Goal: Task Accomplishment & Management: Manage account settings

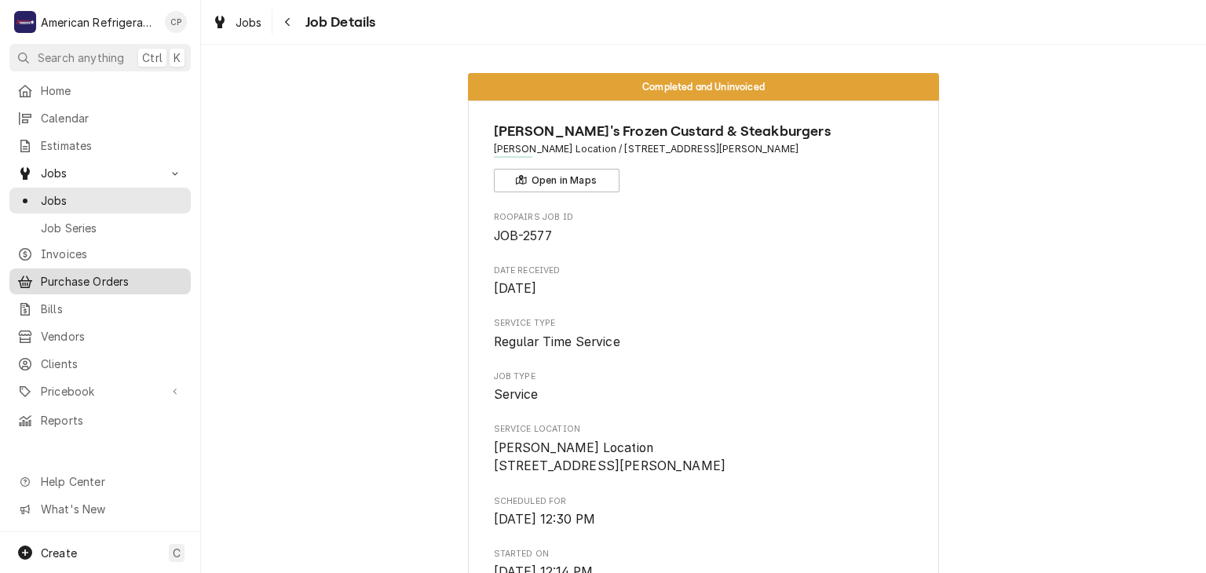
scroll to position [889, 0]
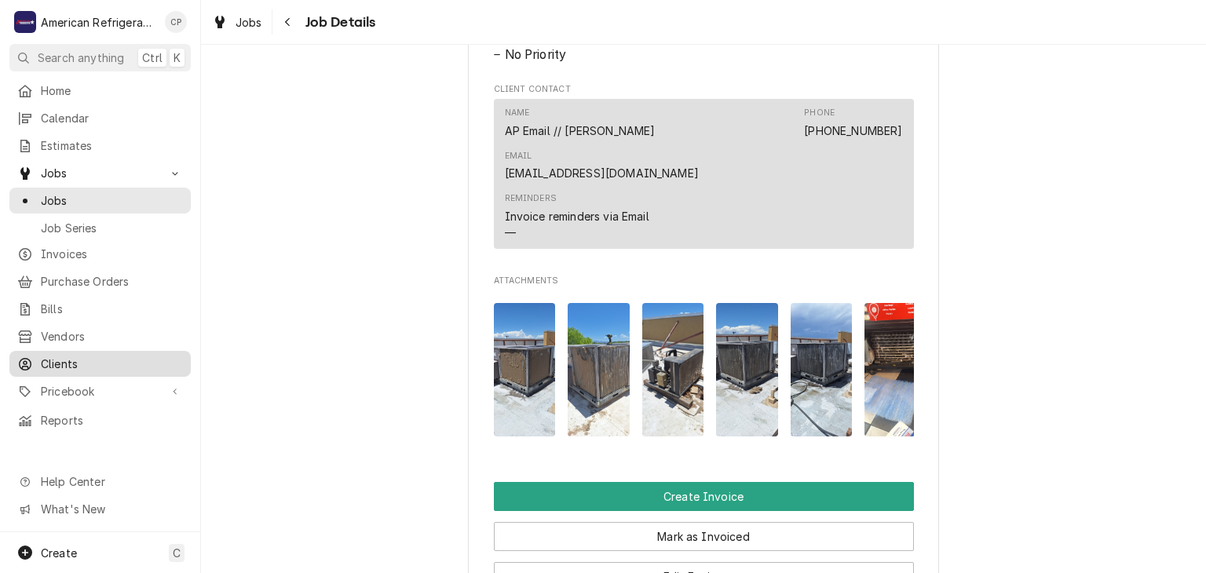
click at [104, 356] on span "Clients" at bounding box center [112, 364] width 142 height 16
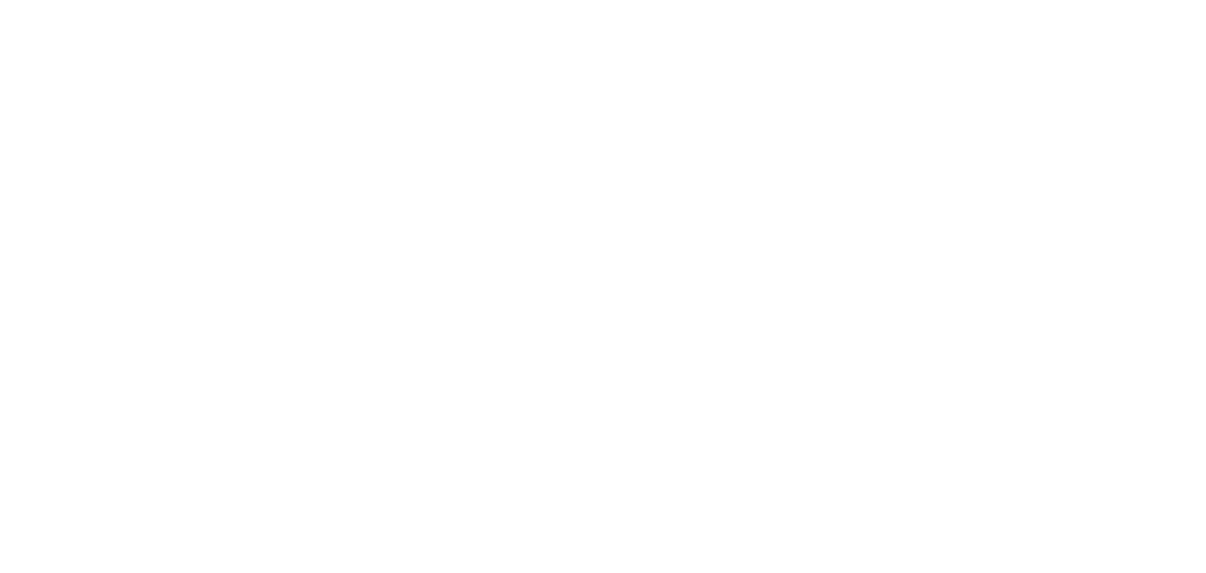
click at [1023, 53] on div "Dynamic Content Wrapper" at bounding box center [603, 286] width 1206 height 573
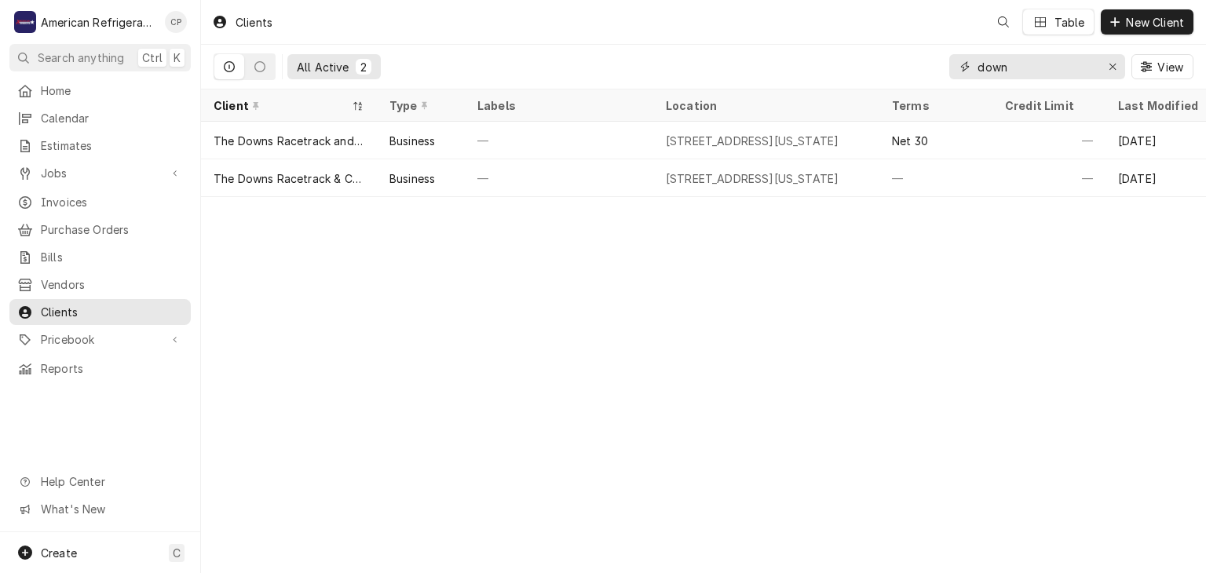
click at [1022, 58] on input "down" at bounding box center [1037, 66] width 118 height 25
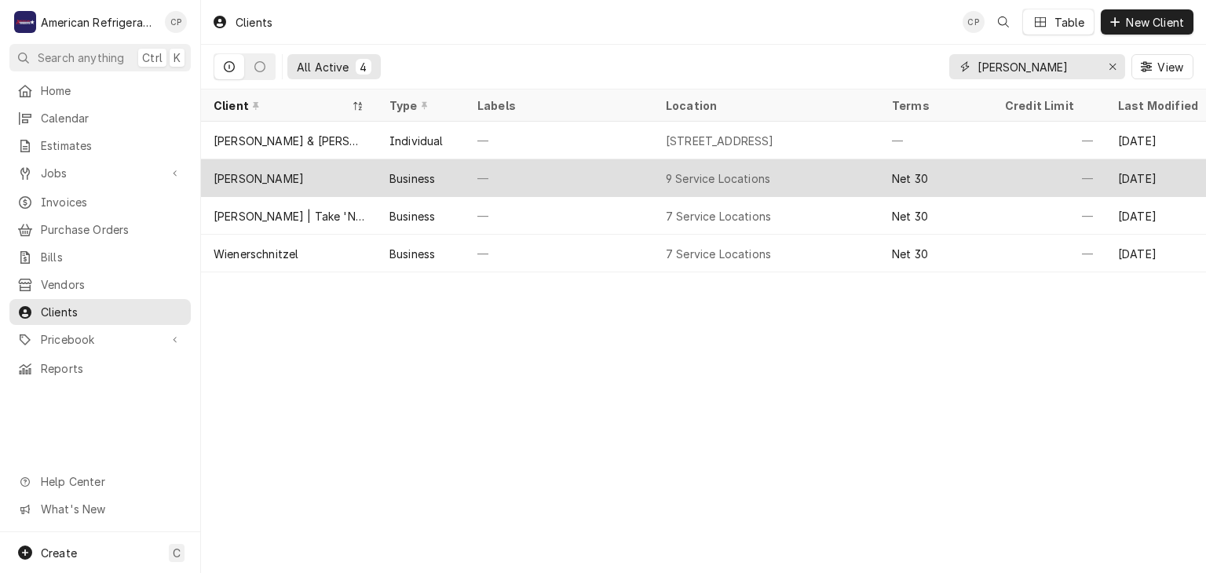
type input "carl"
click at [346, 174] on div "[PERSON_NAME]" at bounding box center [289, 178] width 176 height 38
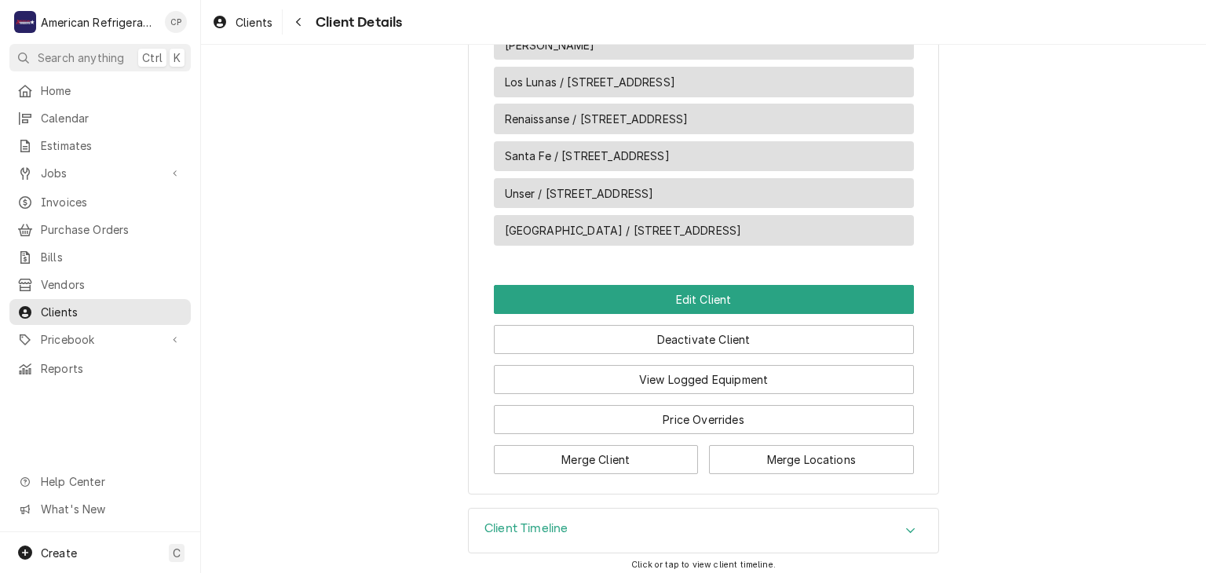
scroll to position [727, 0]
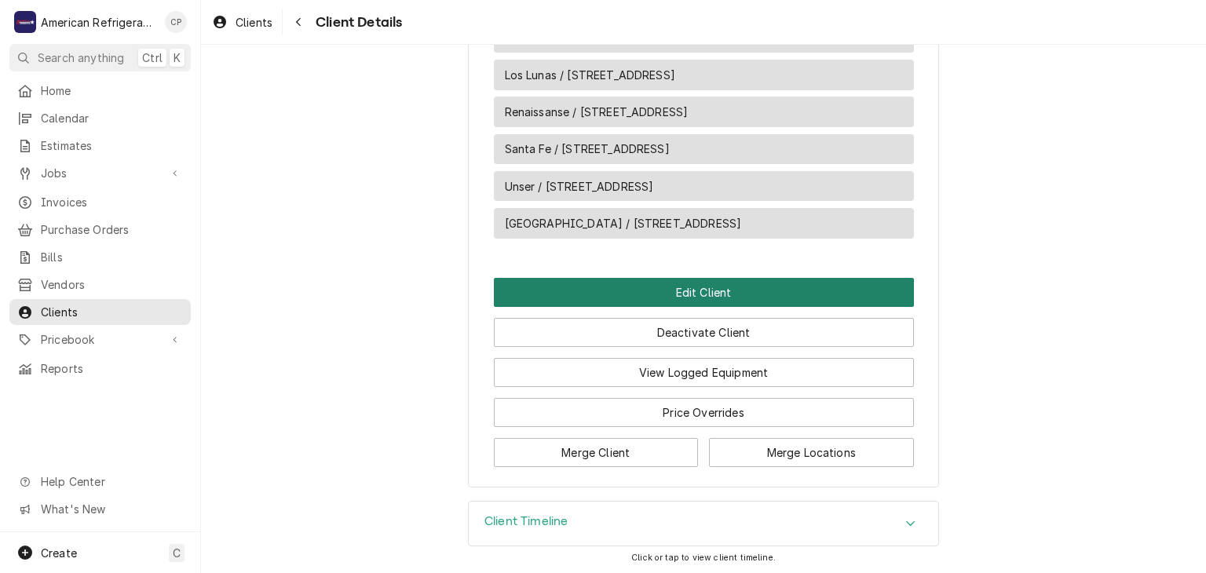
click at [563, 281] on button "Edit Client" at bounding box center [704, 292] width 420 height 29
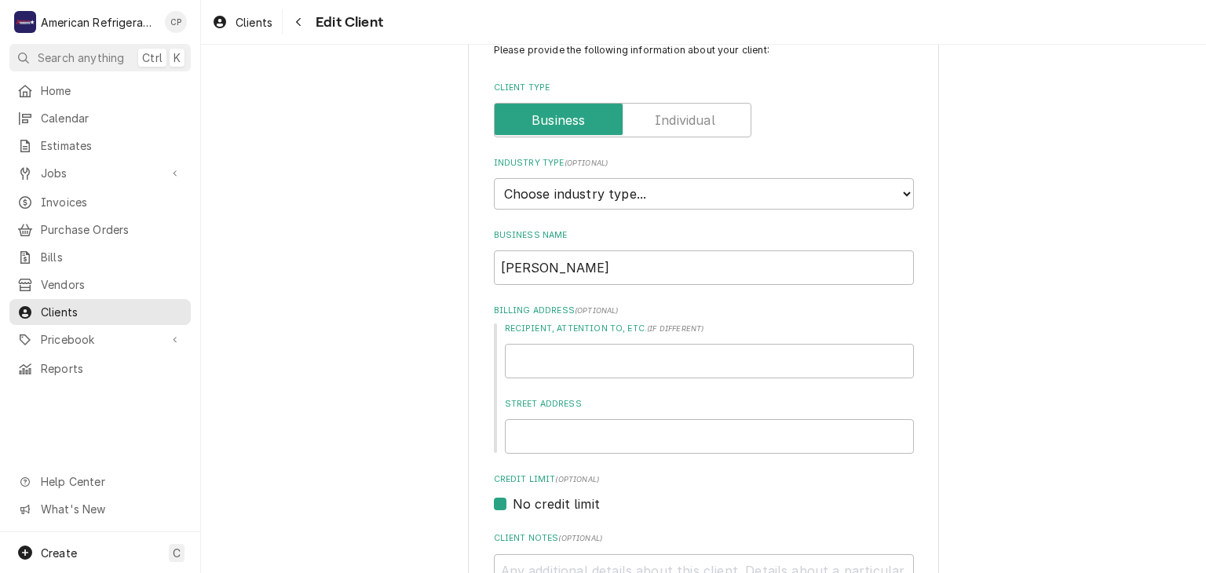
scroll to position [30, 0]
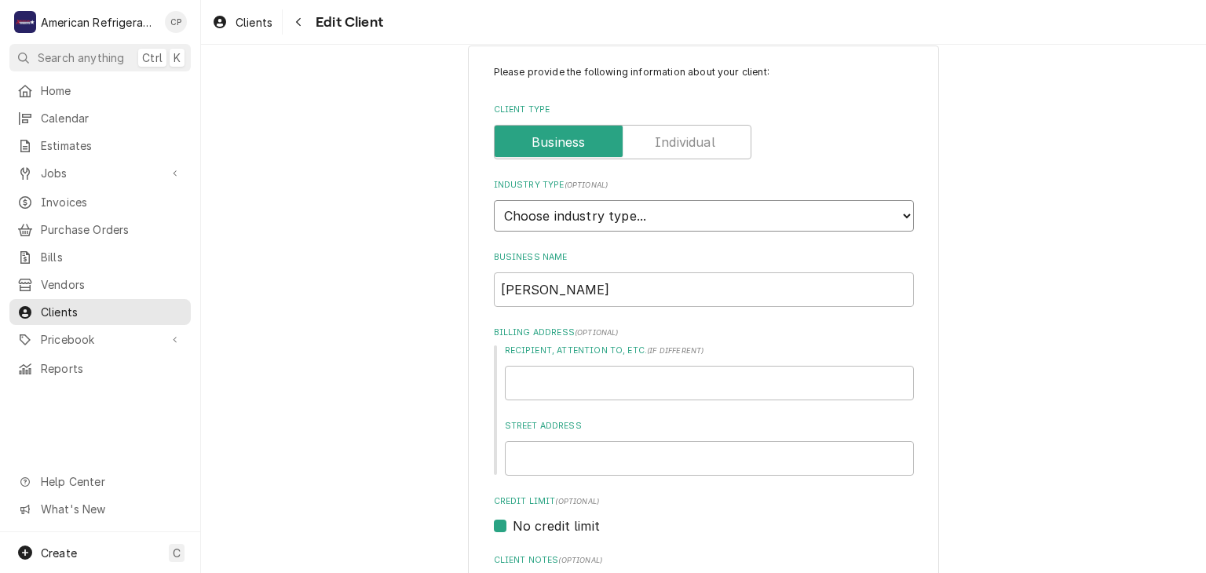
click at [585, 225] on select "Choose industry type... Residential Commercial Industrial Government" at bounding box center [704, 215] width 420 height 31
select select "2"
click at [494, 200] on select "Choose industry type... Residential Commercial Industrial Government" at bounding box center [704, 215] width 420 height 31
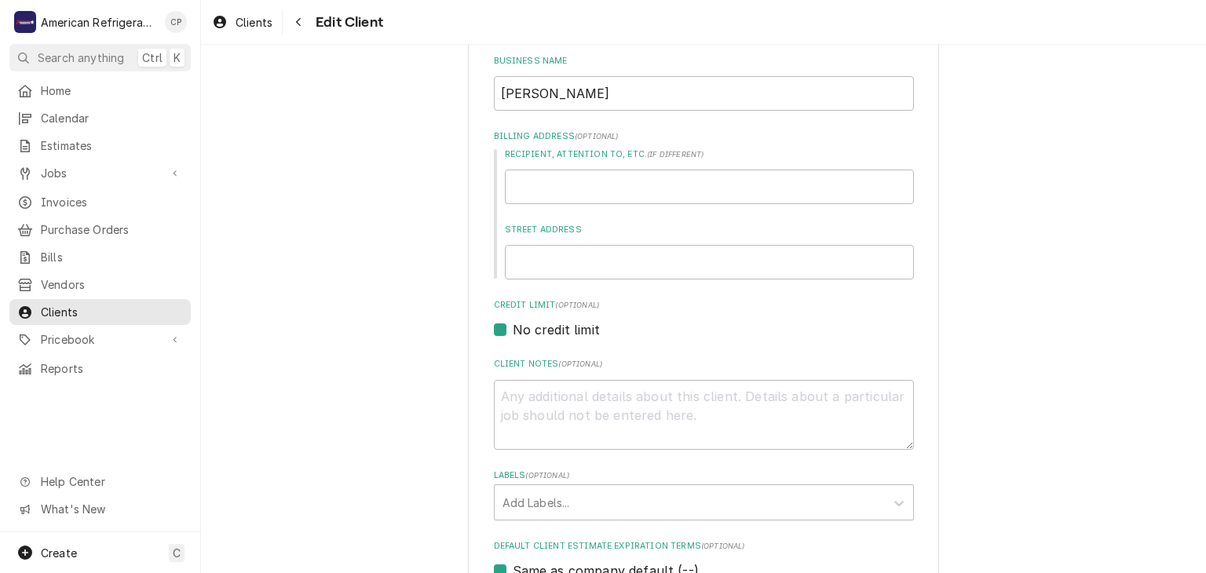
scroll to position [223, 0]
click at [555, 193] on input "Recipient, Attention To, etc. ( if different )" at bounding box center [709, 190] width 409 height 35
type textarea "x"
type input "1"
type textarea "x"
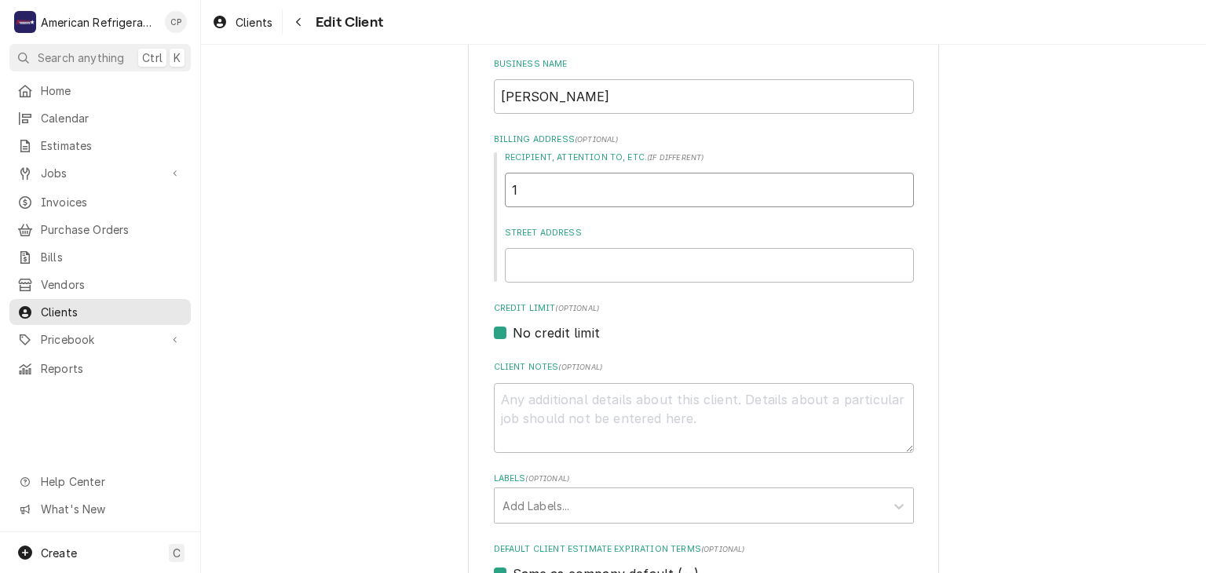
type input "10"
type textarea "x"
type input "106"
type textarea "x"
type input "1060"
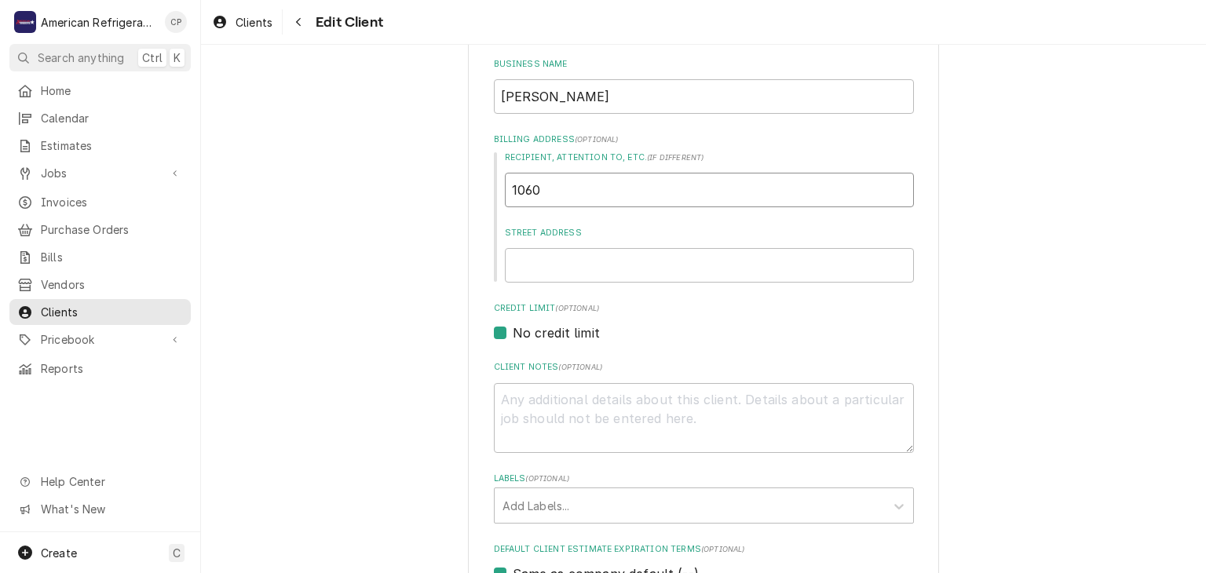
type textarea "x"
type input "10601"
type textarea "x"
type input "10601"
type textarea "x"
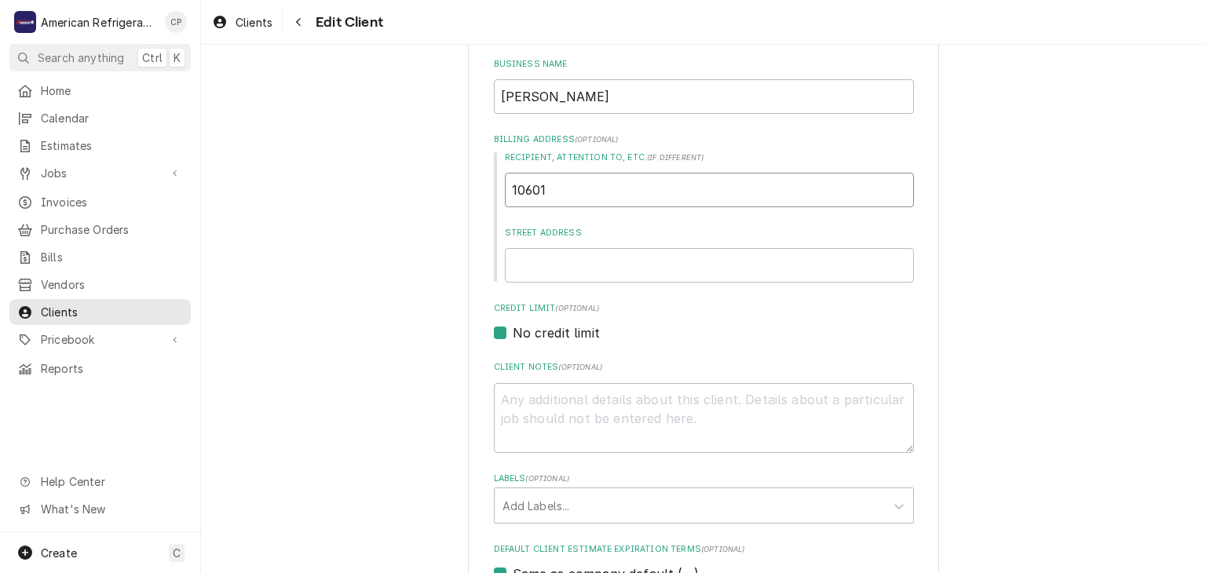
type input "10601 4"
type textarea "x"
type input "10601 4t"
type textarea "x"
type input "10601 4th"
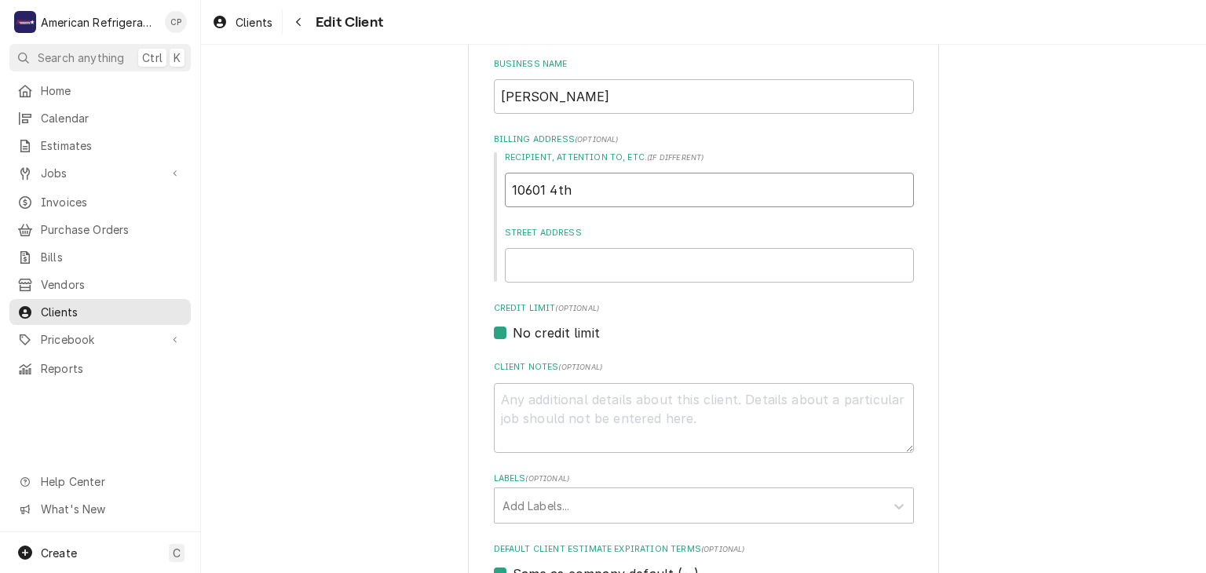
type textarea "x"
type input "10601 4th"
type textarea "x"
type input "10601 4th S"
type textarea "x"
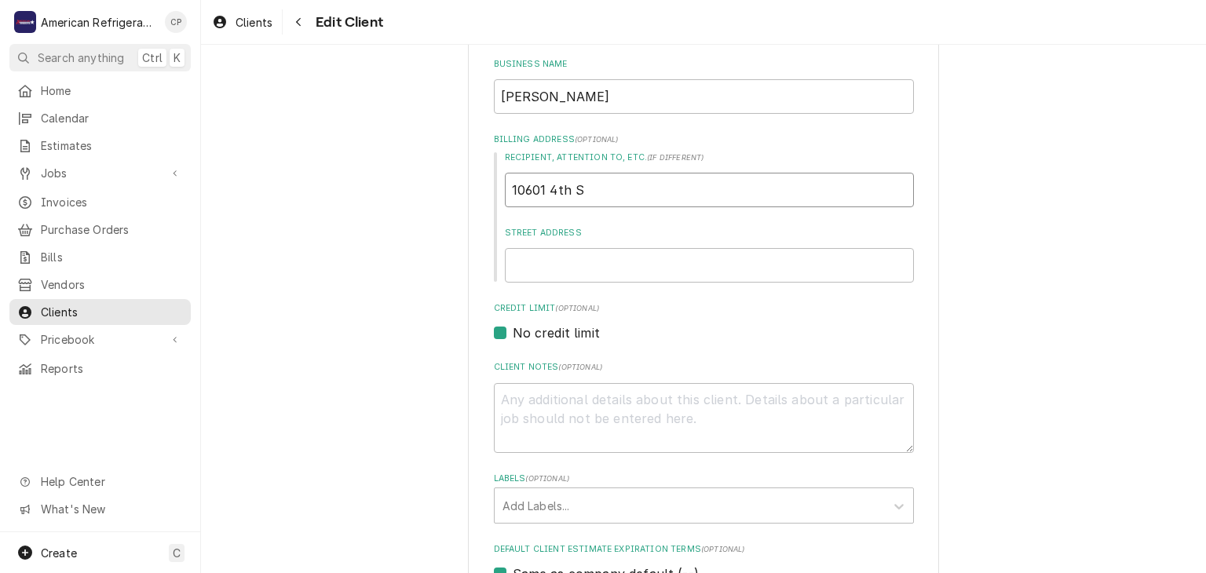
type input "10601 4th St"
type textarea "x"
type input "10601 4th St"
type textarea "x"
type input "10601 4th St"
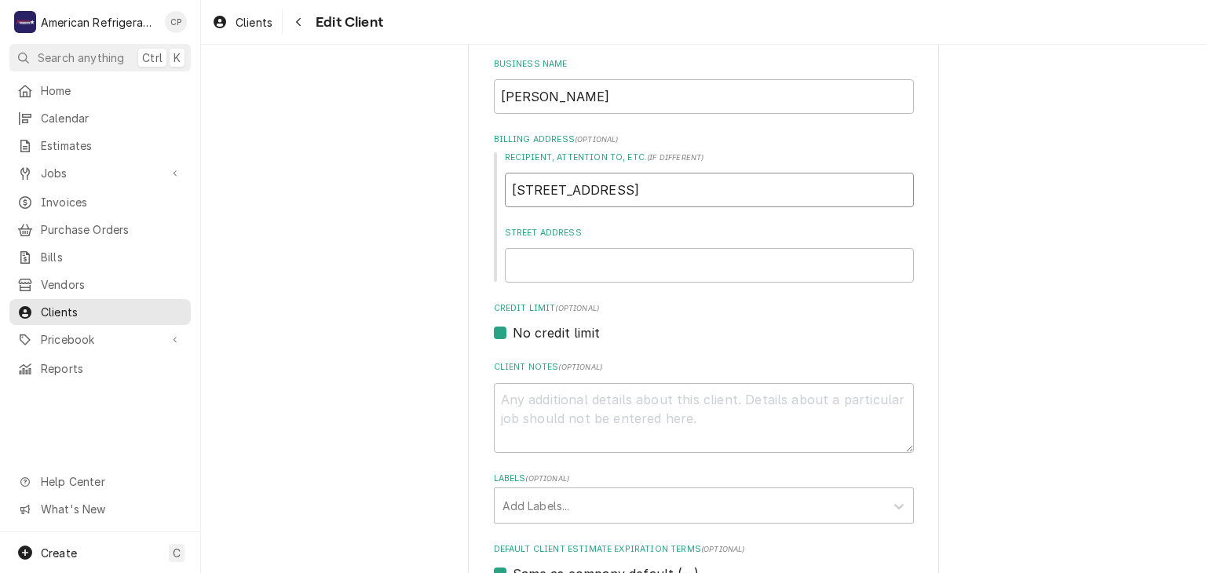
type textarea "x"
type input "10601 4th St."
type textarea "x"
type input "10601 4th St."
type textarea "x"
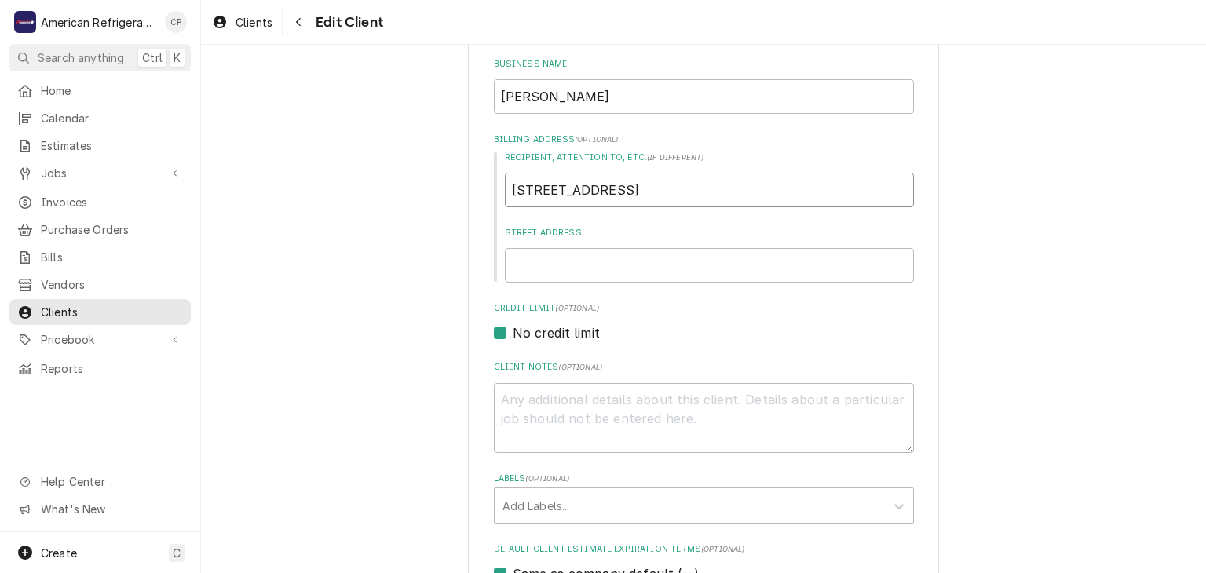
type input "10601 4th St. S"
type textarea "x"
type input "10601 4th St. Sui"
type textarea "x"
type input "10601 4th St. Suit"
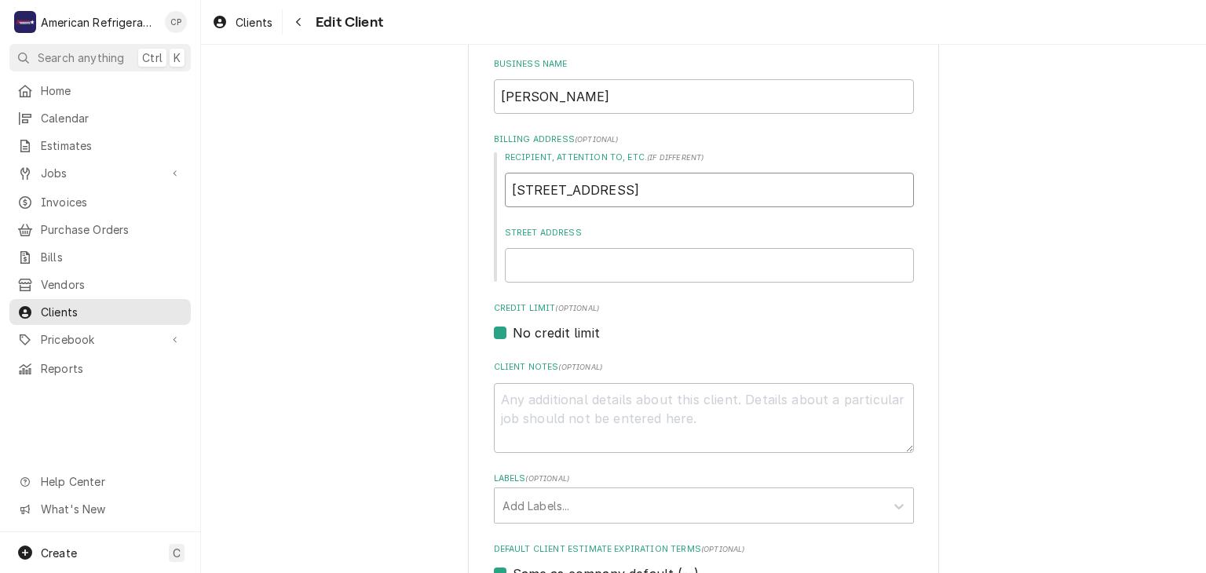
type textarea "x"
type input "10601 4th St. Suite"
type textarea "x"
type input "10601 4th St. Suite"
type textarea "x"
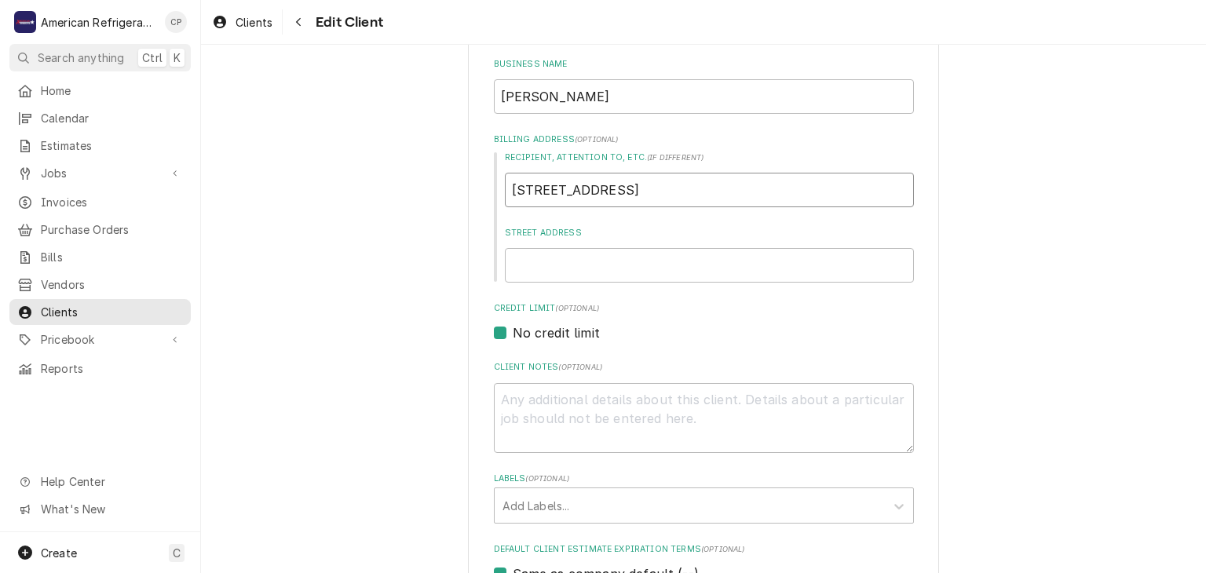
type input "10601 4th St. Suite A"
type textarea "x"
type input "10601 4th St. Suite A"
type textarea "x"
type input "10601 4th St. Suite A ,"
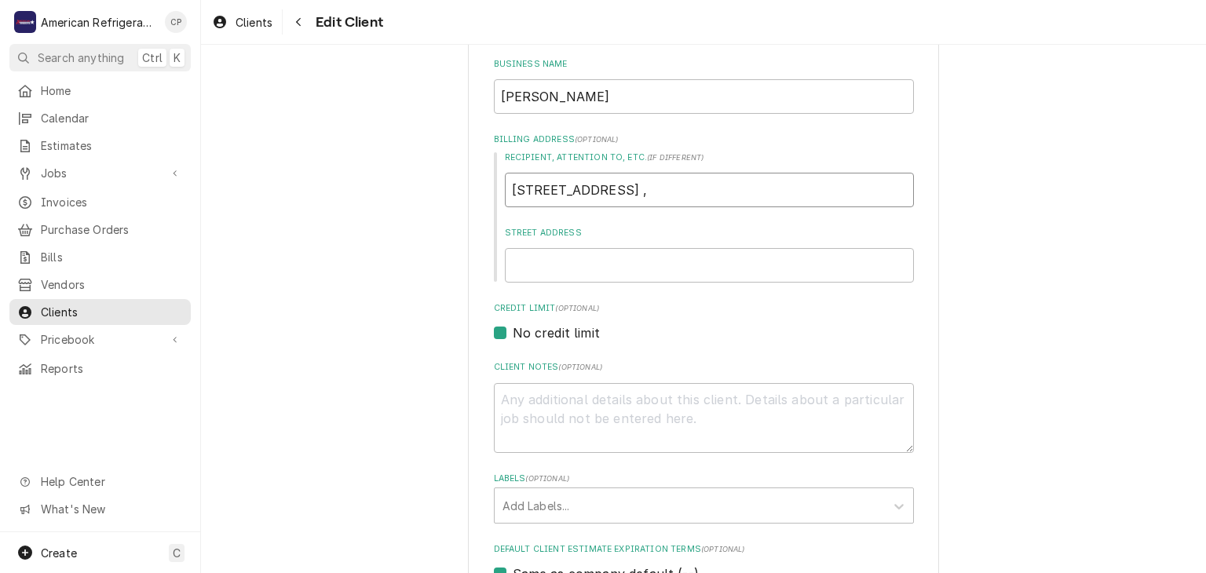
type textarea "x"
type input "10601 4th St. Suite A ,"
type textarea "x"
type input "10601 4th St. Suite A ,"
type textarea "x"
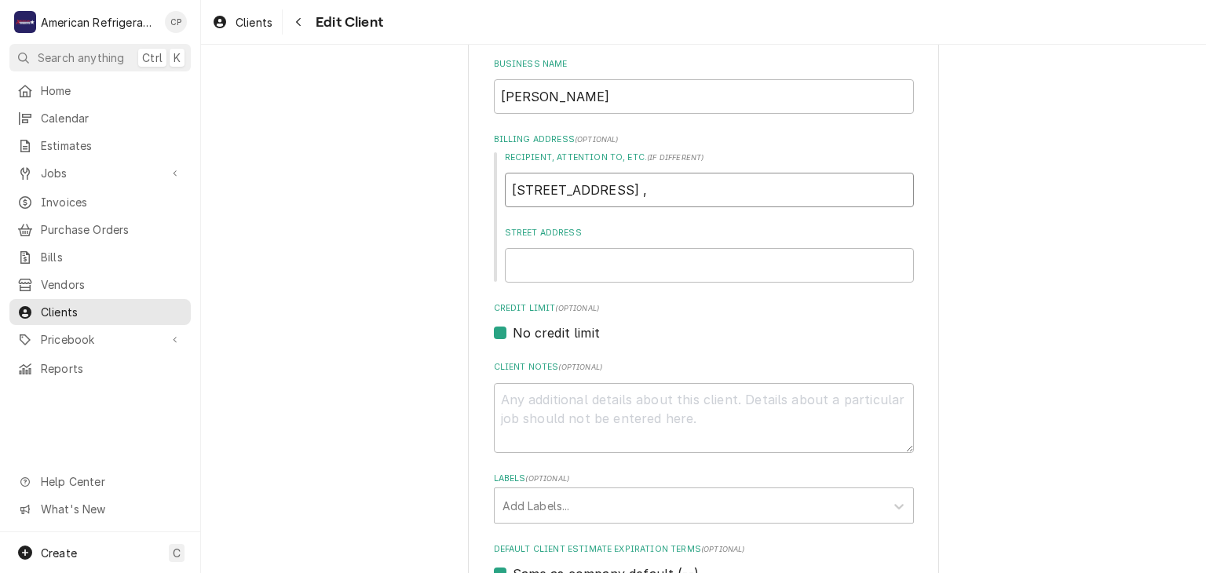
type input "10601 4th St. Suite A"
type textarea "x"
type input "10601 4th St. Suite A N"
type textarea "x"
type input "10601 4th St. Suite A NE"
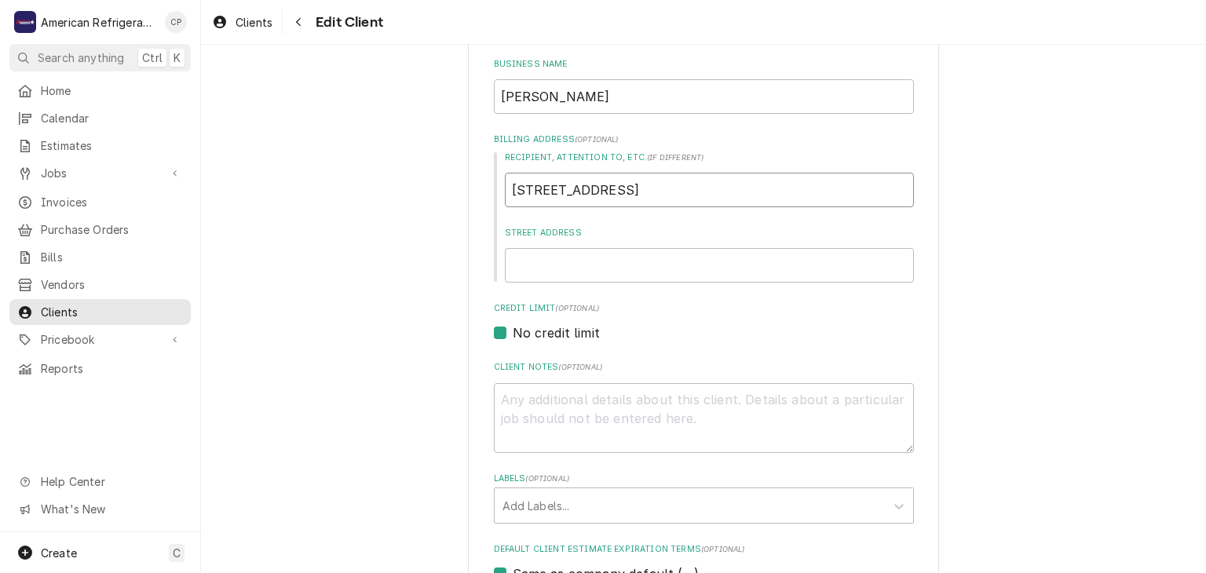
type textarea "x"
type input "10601 4th St. Suite A NE"
type textarea "x"
type input "10601 4th St. Suite A N"
type textarea "x"
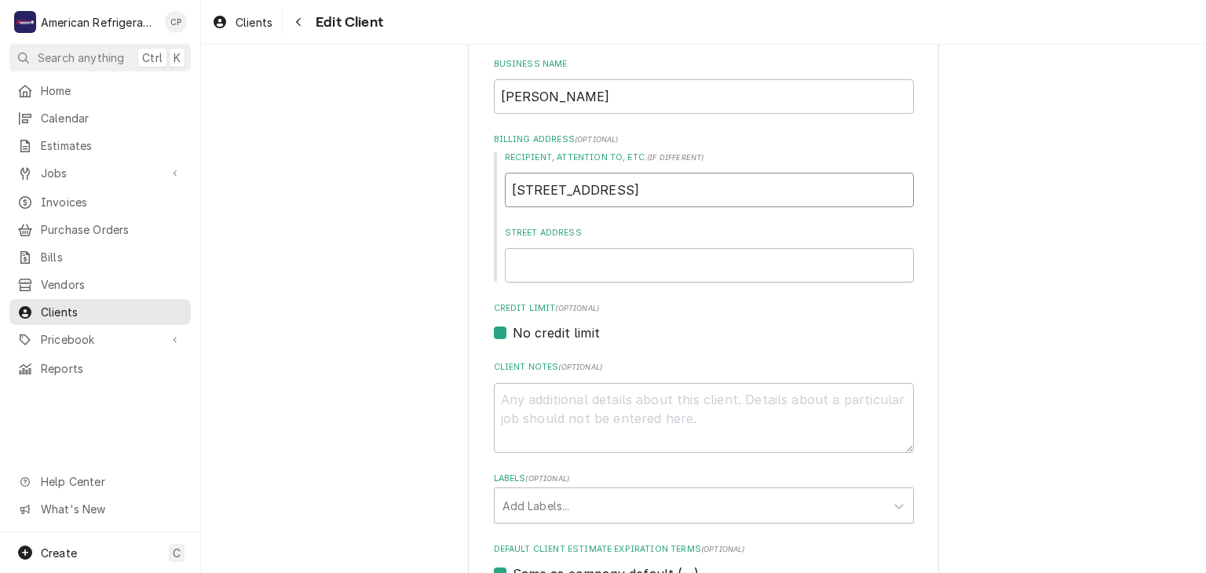
type input "10601 4th St. Suite A NW"
type textarea "x"
type input "10601 4th St. Suite A NW"
type textarea "x"
type input "10601 4th St. Suite A NW A"
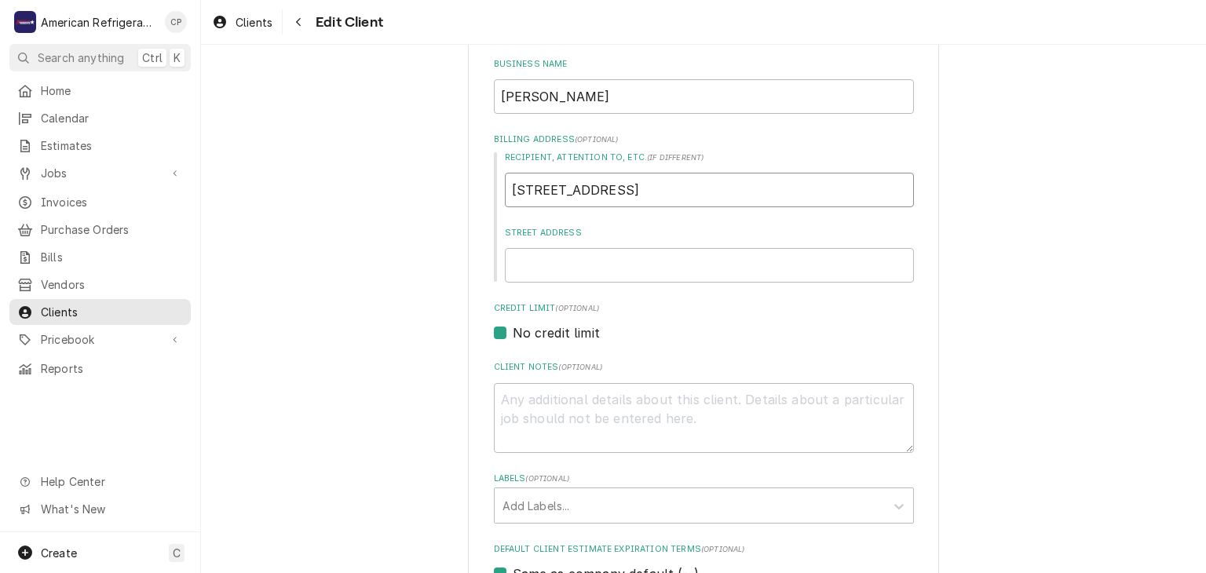
type textarea "x"
type input "10601 4th St. Suite A NW Alb"
type textarea "x"
type input "10601 4th St. Suite A NW Albu"
type textarea "x"
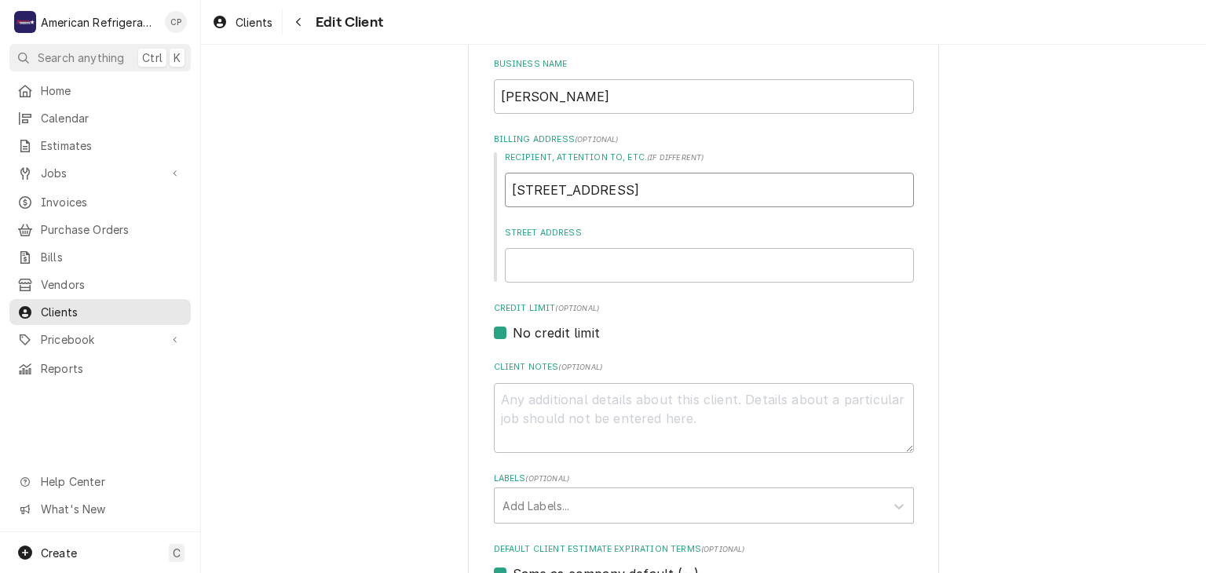
type input "10601 4th St. Suite A NW Albuq"
type textarea "x"
type input "10601 4th St. Suite A NW Albuque"
type textarea "x"
type input "10601 4th St. Suite A NW Albuquer"
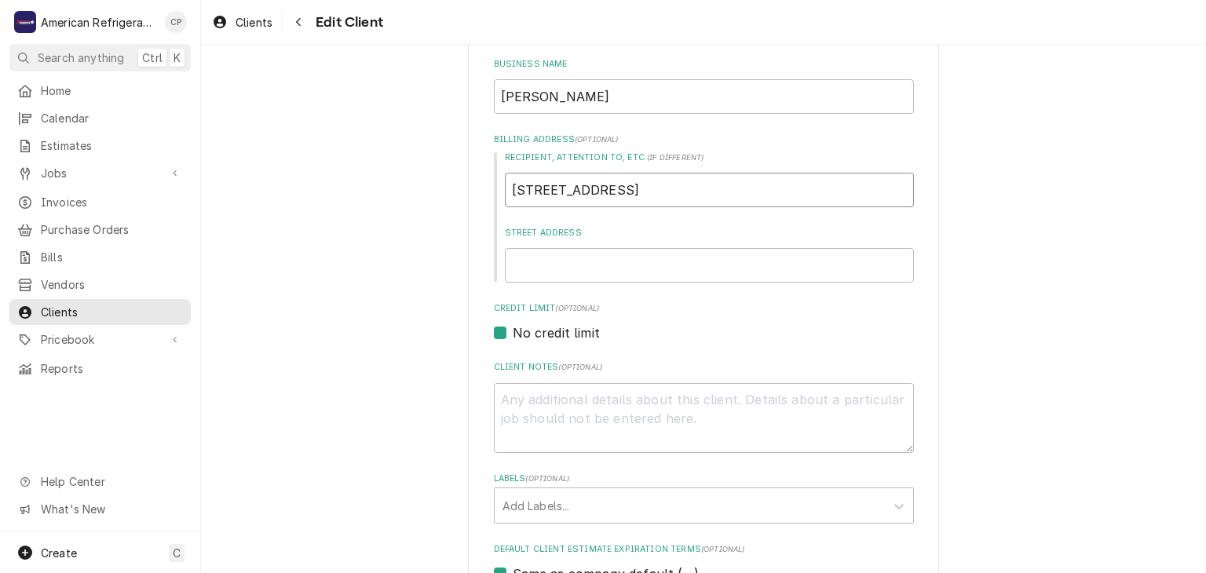
type textarea "x"
type input "10601 4th St. Suite A NW Albuquerqu"
type textarea "x"
type input "10601 4th St. Suite A NW Albuquerque"
type textarea "x"
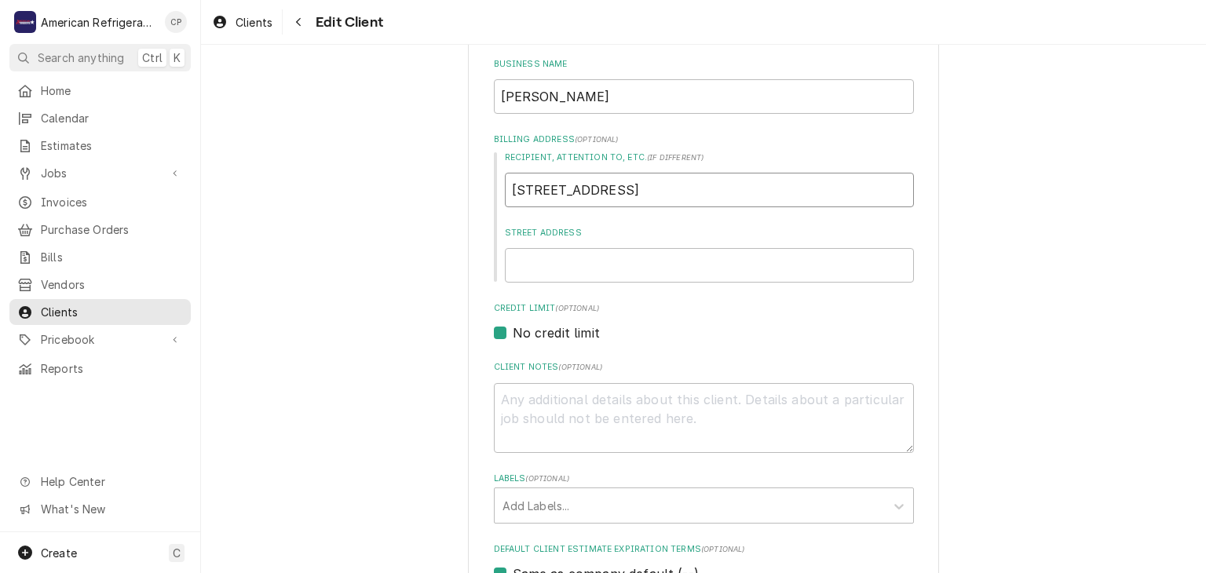
type input "10601 4th St. Suite A NW Albuquerque"
type textarea "x"
type input "10601 4th St. Suite A NW Albuquerque M"
type textarea "x"
type input "10601 4th St. Suite A NW Albuquerque"
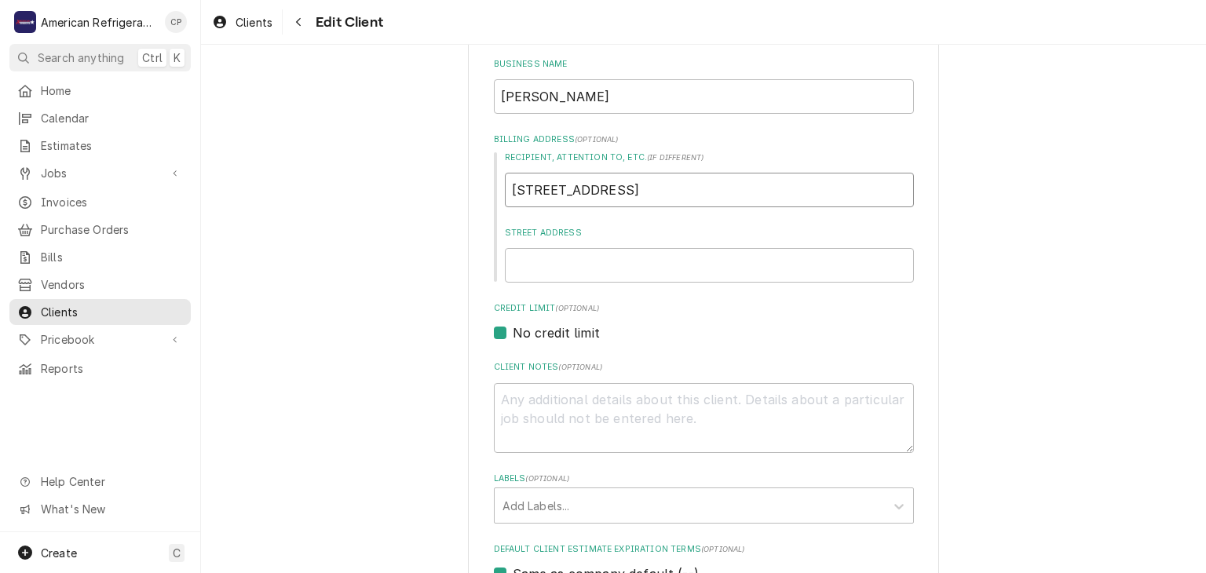
type textarea "x"
type input "10601 4th St. Suite A NW Albuquerque N"
type textarea "x"
type input "10601 4th St. Suite A NW Albuquerque NM"
type textarea "x"
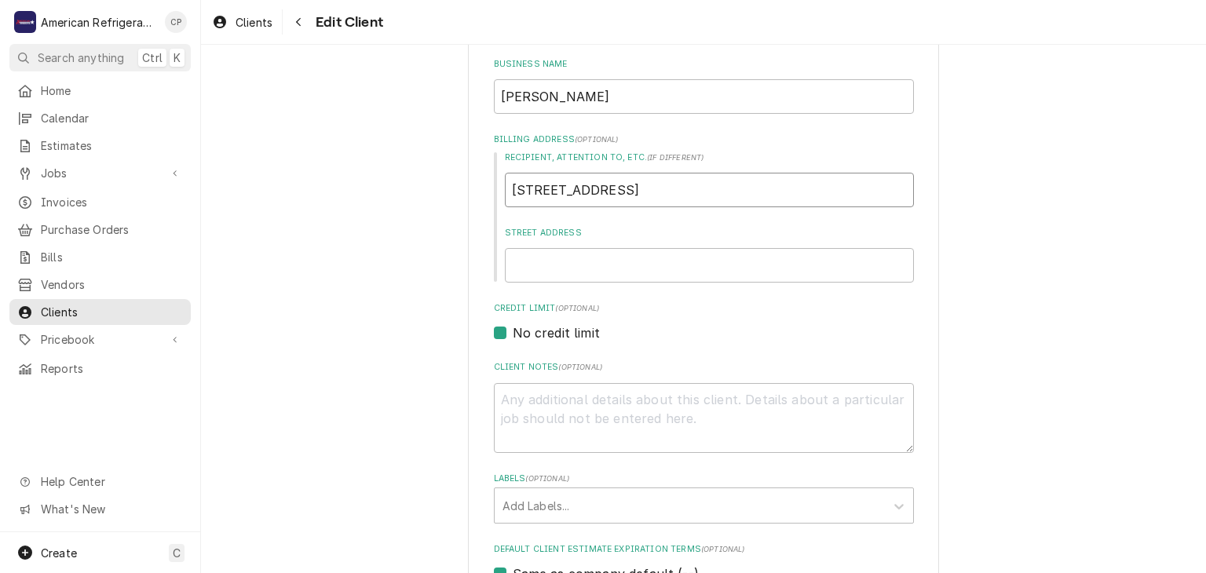
type input "10601 4th St. Suite A NW Albuquerque NM 8"
type textarea "x"
type input "10601 4th St. Suite A NW Albuquerque NM 87"
type textarea "x"
type input "10601 4th St. Suite A NW Albuquerque NM 871"
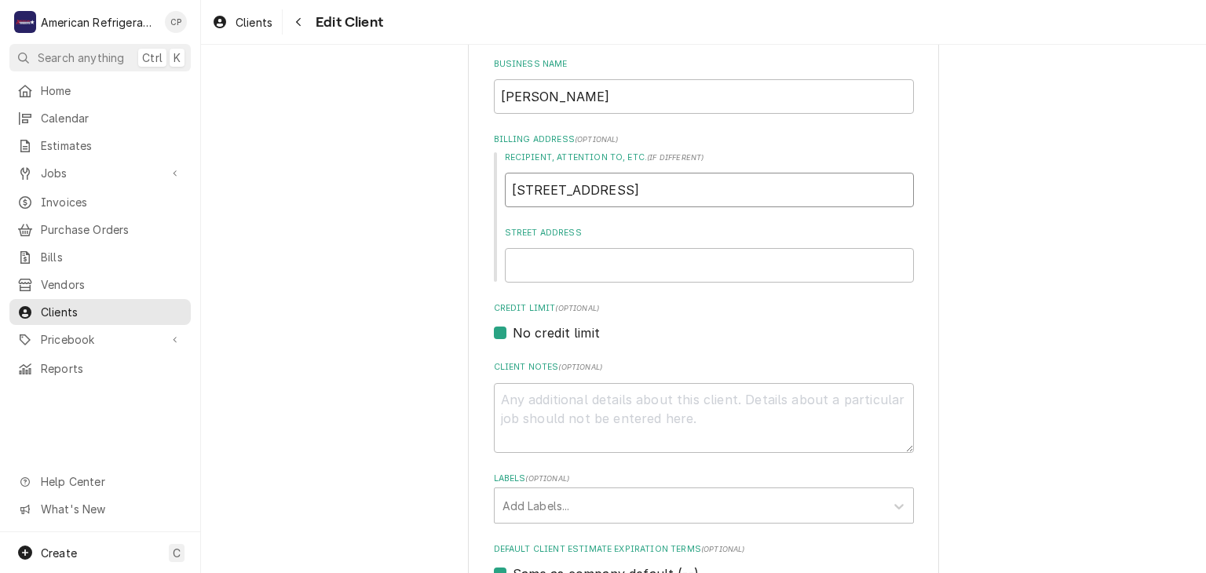
type textarea "x"
type input "10601 4th St. Suite A NW Albuquerque NM 8711"
type textarea "x"
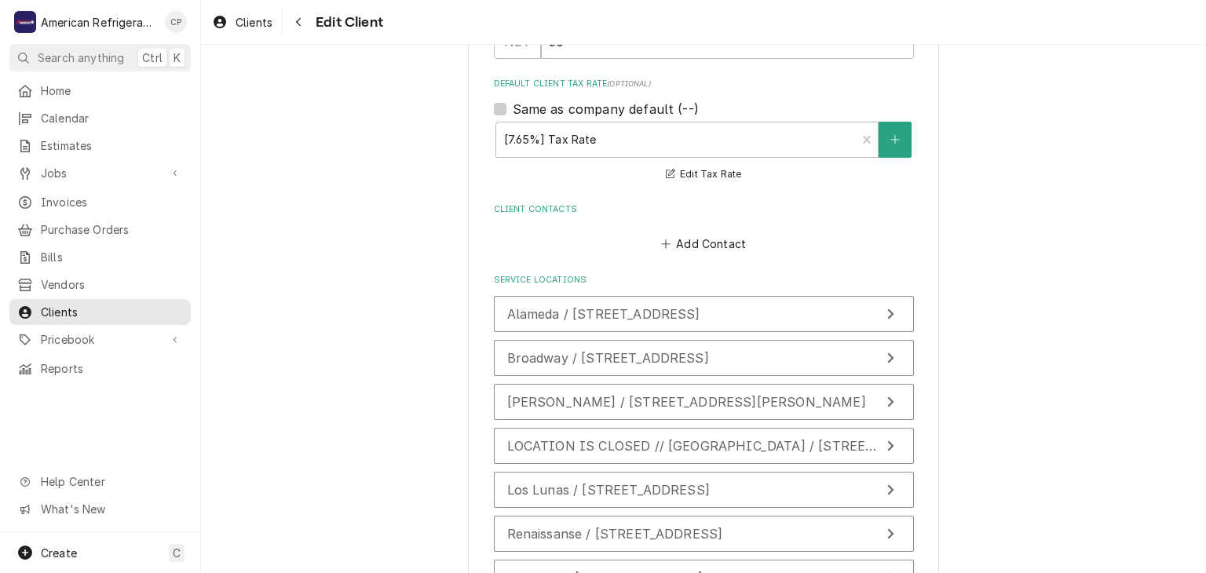
scroll to position [1090, 0]
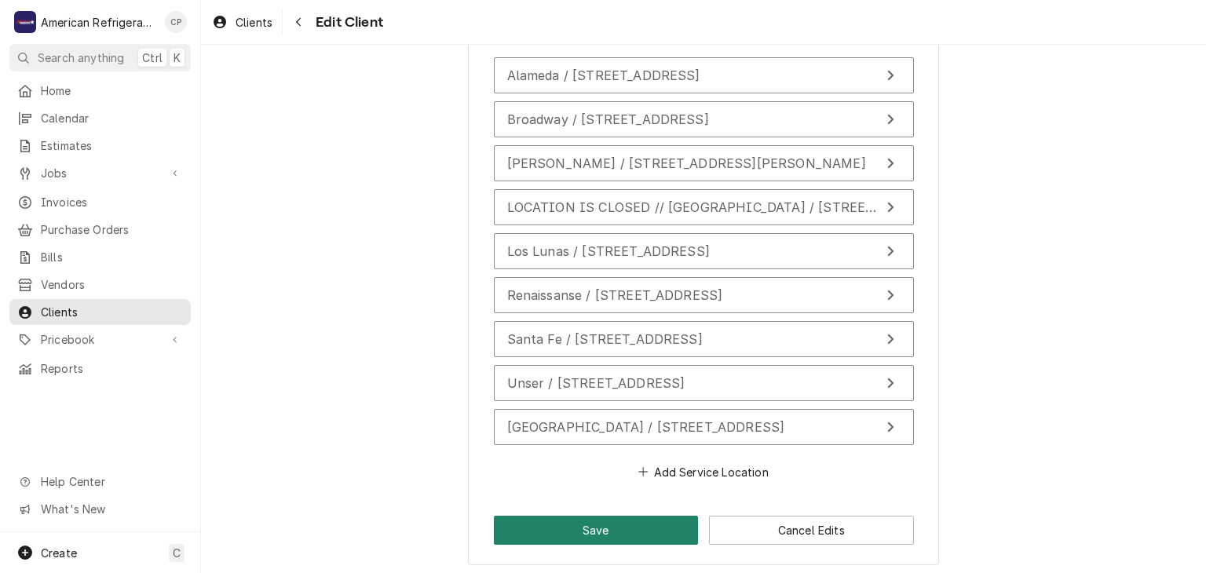
type input "10601 4th St. Suite A NW Albuquerque NM 87114"
click at [573, 533] on button "Save" at bounding box center [596, 530] width 205 height 29
type textarea "x"
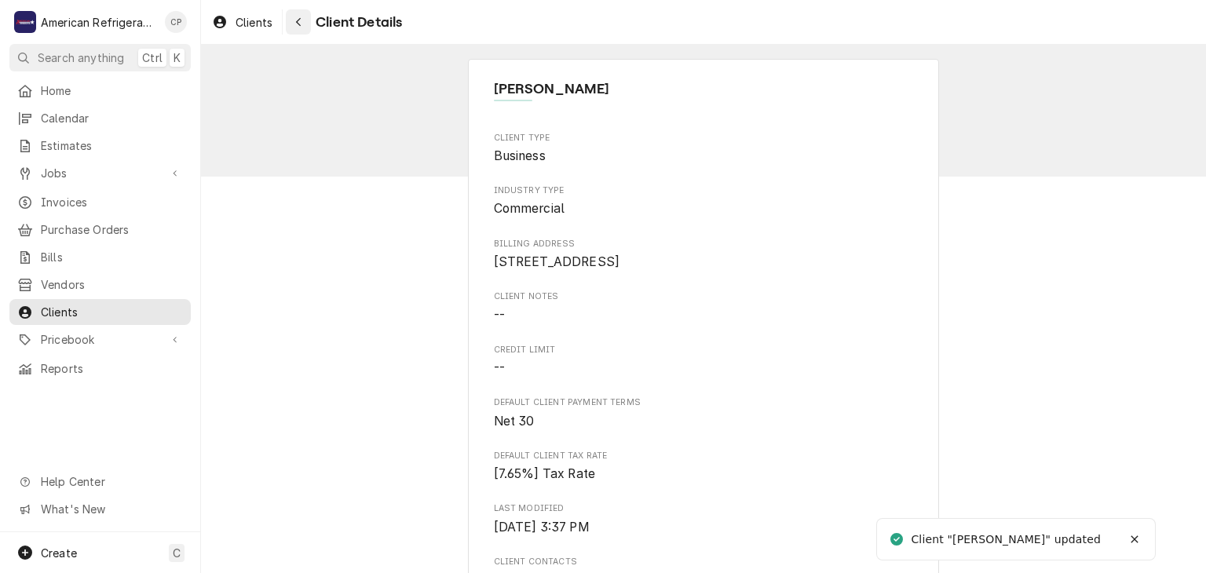
click at [309, 17] on button "Navigate back" at bounding box center [298, 21] width 25 height 25
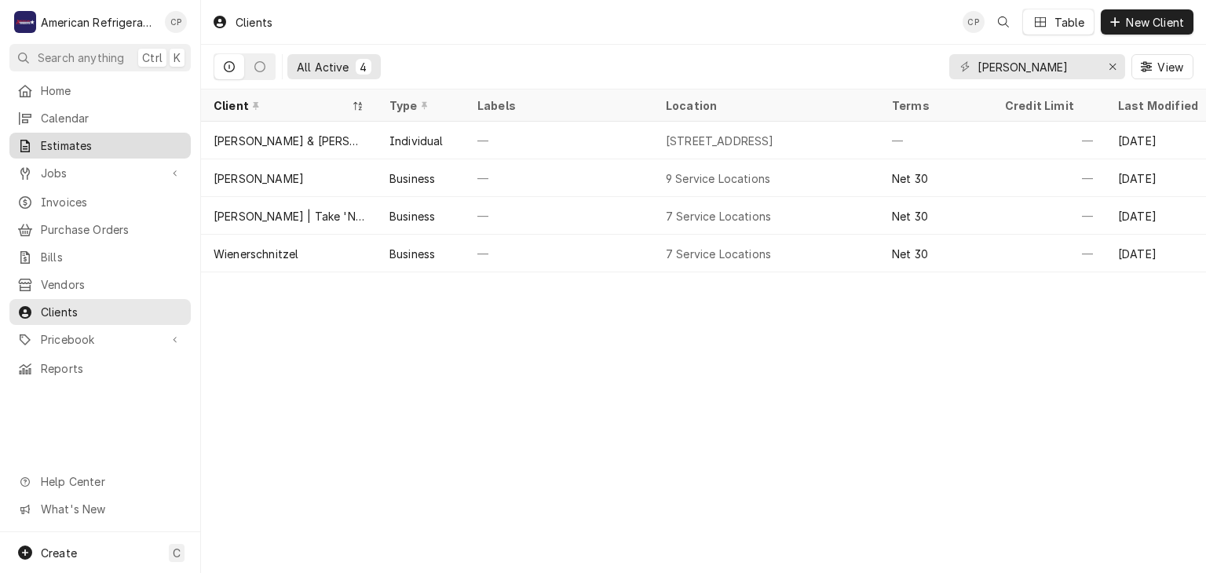
click at [98, 152] on link "Estimates" at bounding box center [99, 146] width 181 height 26
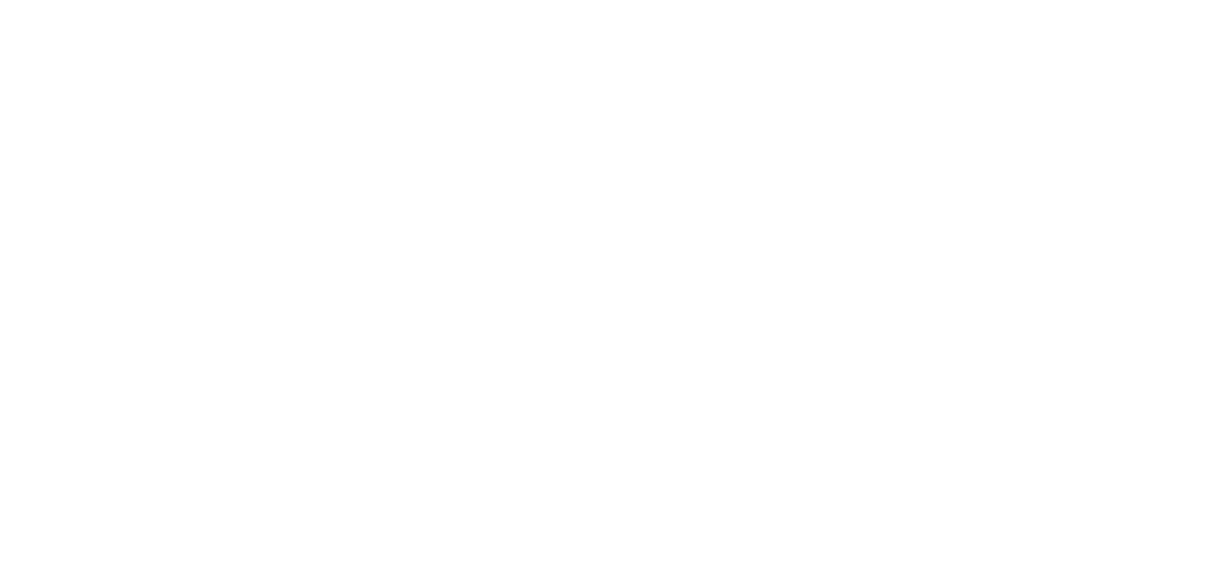
click at [98, 167] on div "Dynamic Content Wrapper" at bounding box center [603, 286] width 1206 height 573
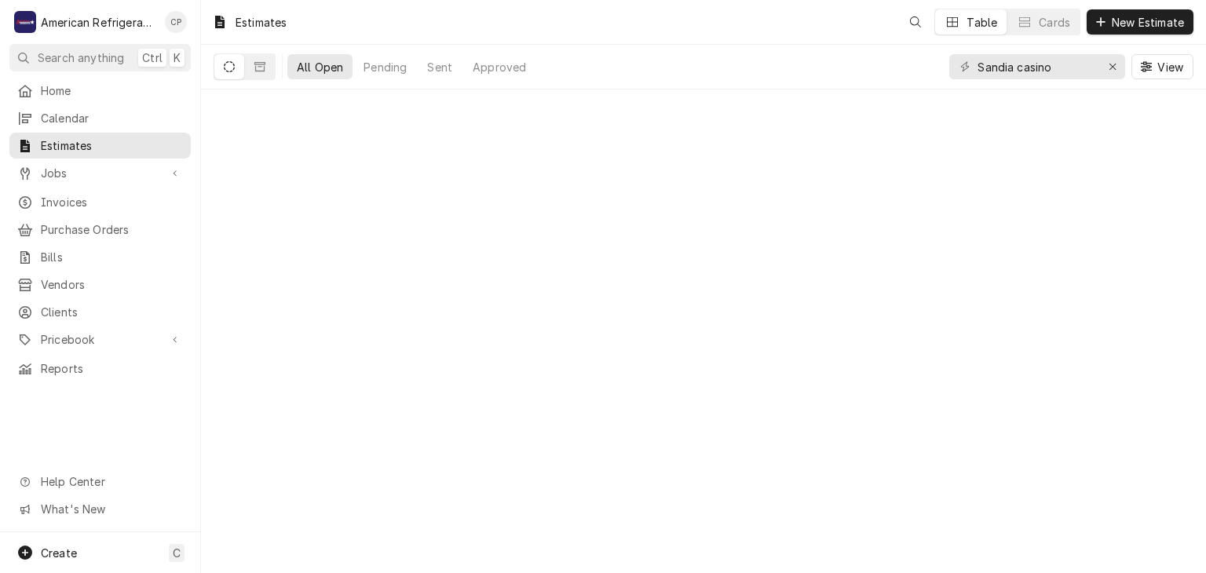
click at [98, 167] on span "Jobs" at bounding box center [100, 173] width 119 height 16
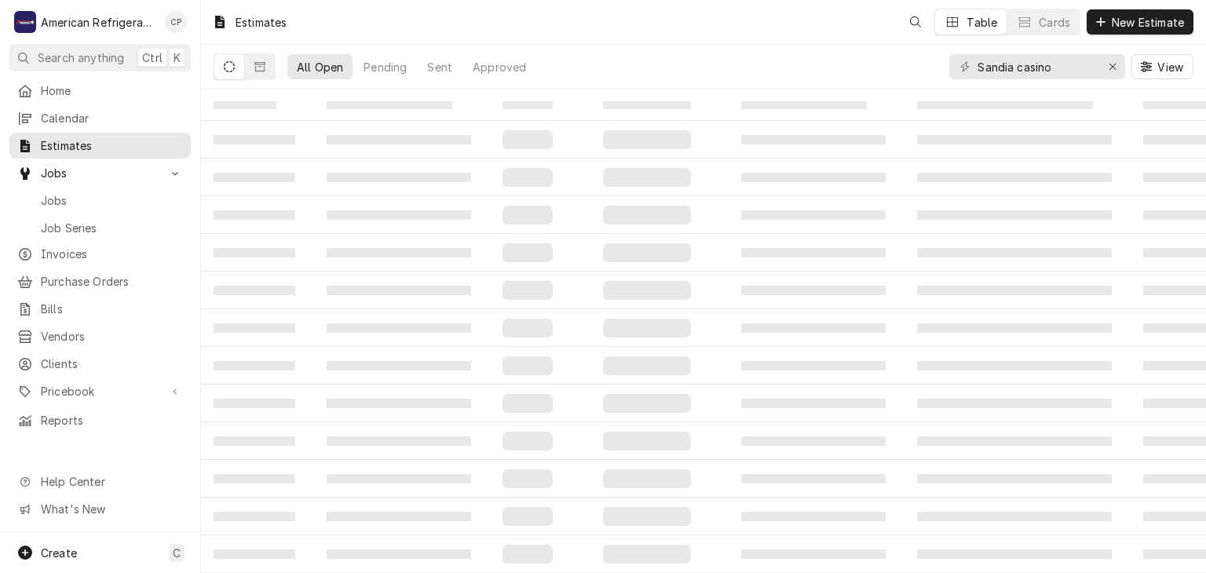
click at [98, 167] on span "Jobs" at bounding box center [100, 173] width 119 height 16
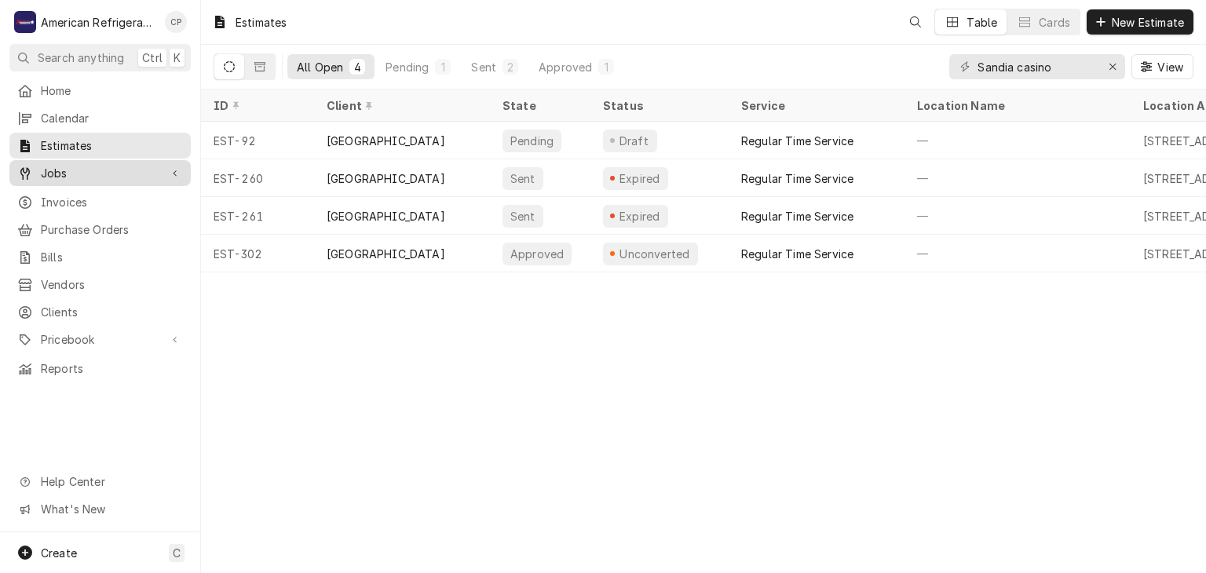
click at [101, 173] on span "Jobs" at bounding box center [100, 173] width 119 height 16
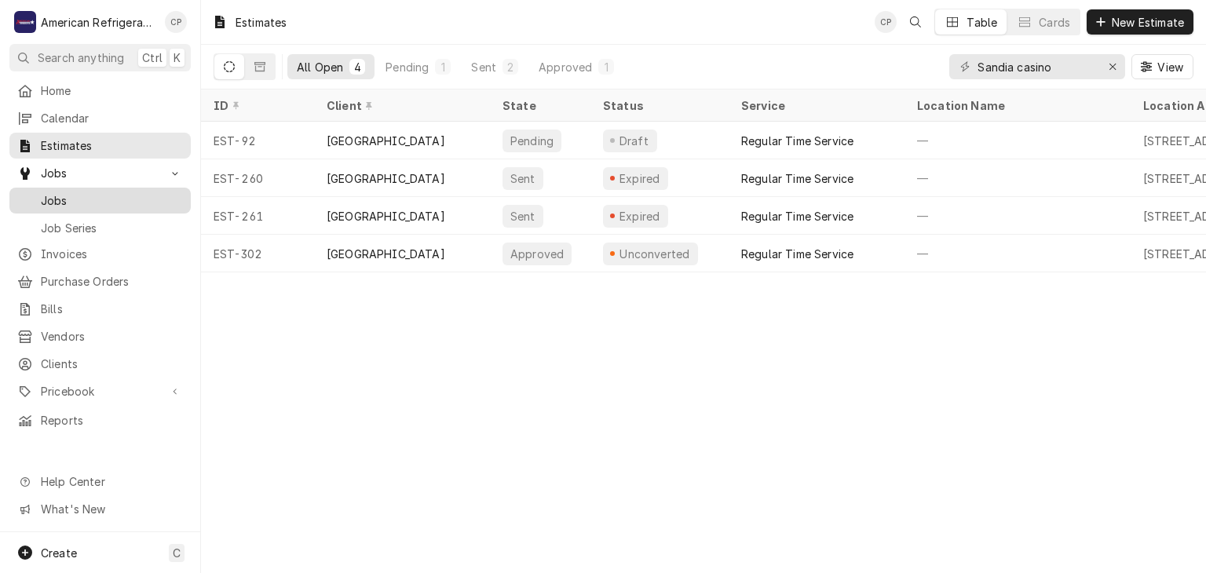
click at [101, 200] on span "Jobs" at bounding box center [112, 200] width 142 height 16
